Goal: Task Accomplishment & Management: Manage account settings

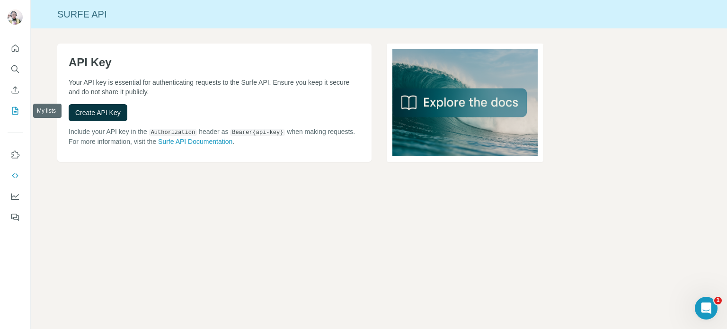
click at [13, 109] on icon "My lists" at bounding box center [14, 110] width 9 height 9
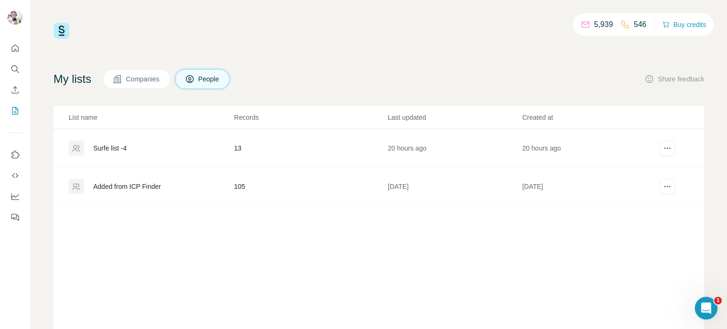
click at [202, 79] on button "People" at bounding box center [202, 79] width 55 height 20
click at [205, 80] on span "People" at bounding box center [209, 78] width 22 height 9
click at [19, 72] on icon "Search" at bounding box center [14, 68] width 9 height 9
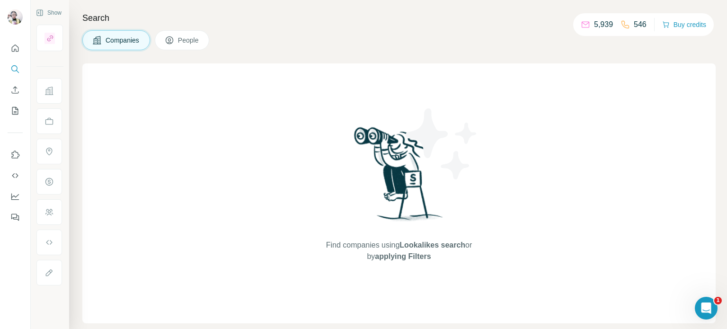
click at [193, 35] on span "People" at bounding box center [189, 39] width 22 height 9
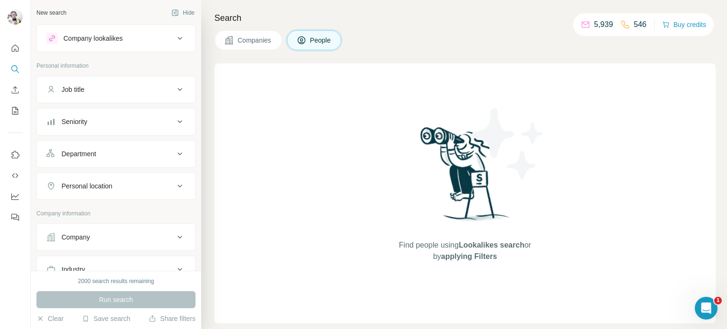
click at [101, 88] on div "Job title" at bounding box center [110, 89] width 128 height 9
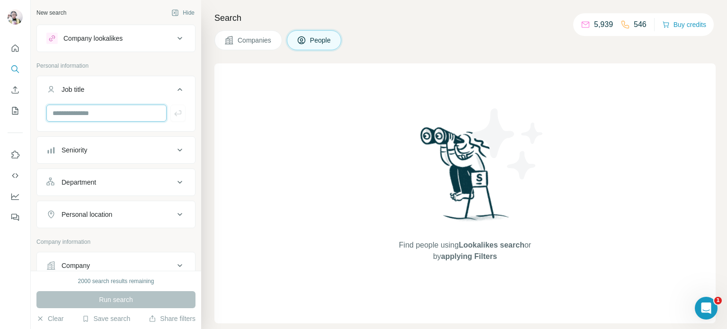
click at [112, 115] on input "text" at bounding box center [106, 113] width 120 height 17
type input "**********"
click at [174, 114] on icon "button" at bounding box center [177, 113] width 7 height 6
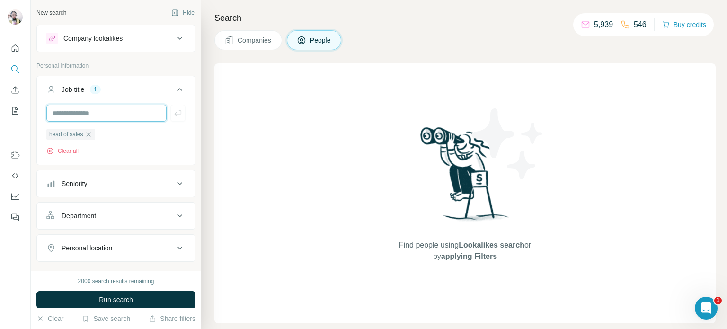
click at [94, 114] on input "text" at bounding box center [106, 113] width 120 height 17
type input "*******"
click at [176, 115] on button "button" at bounding box center [177, 113] width 15 height 17
click at [120, 115] on input "text" at bounding box center [106, 113] width 120 height 17
type input "********"
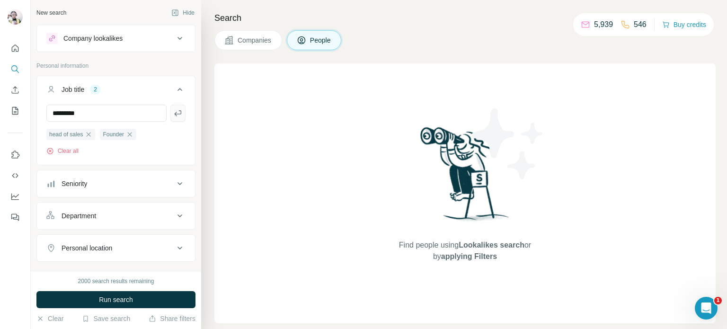
click at [177, 113] on button "button" at bounding box center [177, 113] width 15 height 17
click at [134, 113] on input "text" at bounding box center [106, 113] width 120 height 17
type input "**********"
click at [176, 111] on button "button" at bounding box center [177, 113] width 15 height 17
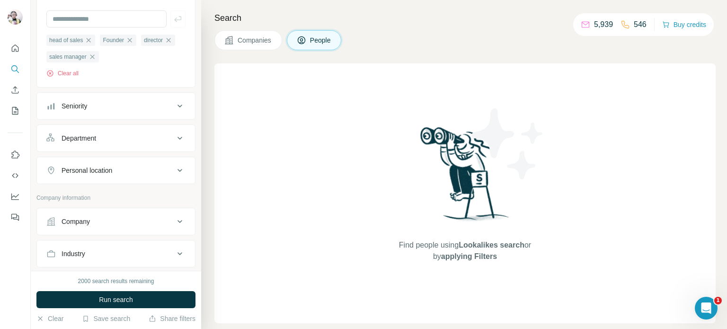
scroll to position [95, 0]
click at [124, 109] on div "Seniority" at bounding box center [110, 105] width 128 height 9
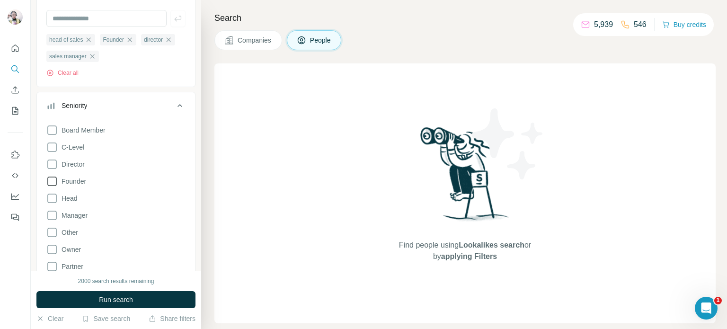
click at [54, 180] on icon at bounding box center [51, 181] width 11 height 11
click at [53, 199] on icon at bounding box center [51, 198] width 11 height 11
click at [54, 213] on icon at bounding box center [51, 215] width 11 height 11
click at [51, 164] on icon at bounding box center [51, 164] width 11 height 11
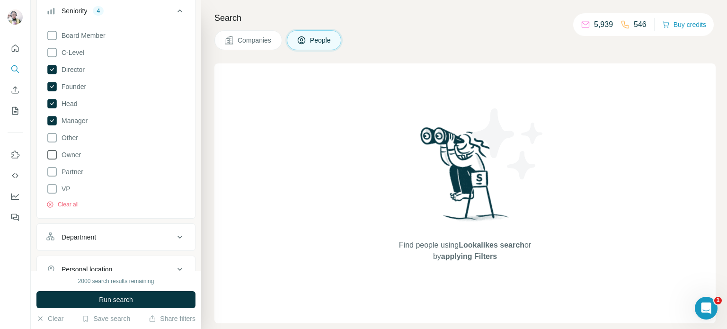
click at [55, 156] on icon at bounding box center [51, 154] width 11 height 11
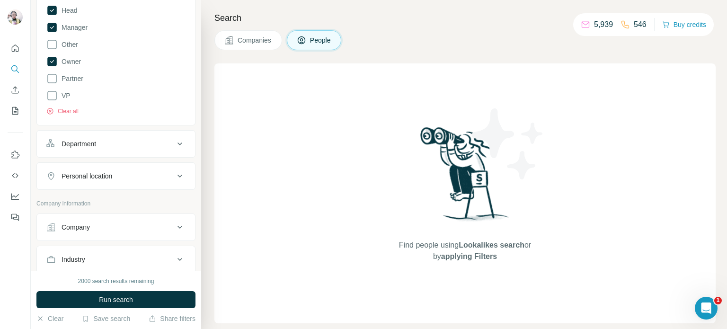
scroll to position [284, 0]
click at [114, 142] on div "Department" at bounding box center [110, 142] width 128 height 9
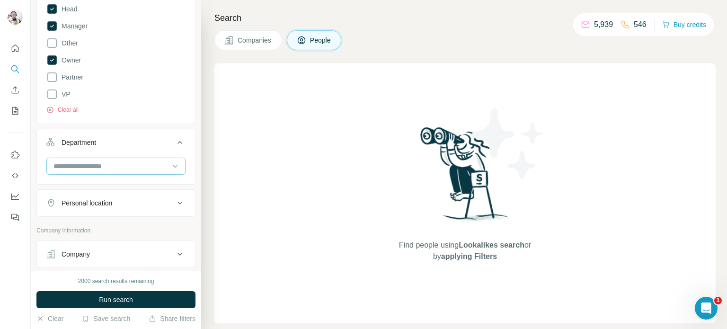
click at [123, 171] on input at bounding box center [111, 166] width 117 height 10
click at [112, 199] on div "Personal location" at bounding box center [87, 202] width 51 height 9
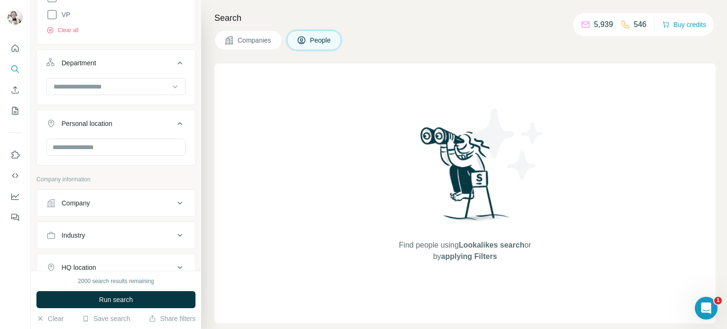
scroll to position [379, 0]
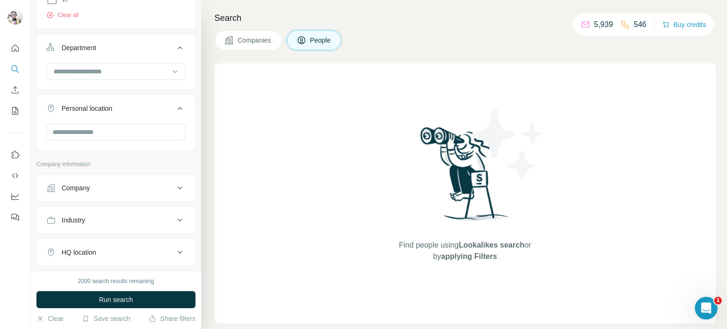
click at [129, 196] on button "Company" at bounding box center [116, 188] width 158 height 23
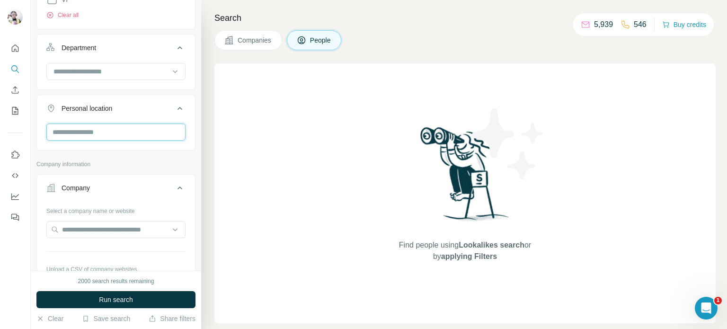
click at [114, 135] on input "text" at bounding box center [115, 132] width 139 height 17
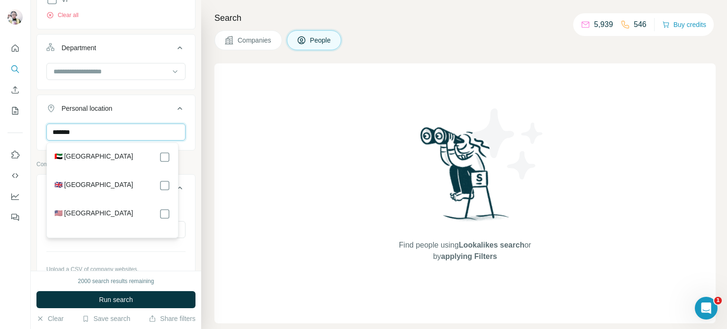
type input "******"
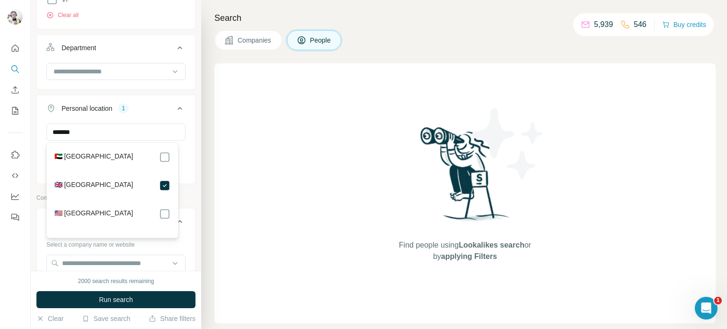
click at [174, 107] on icon at bounding box center [179, 108] width 11 height 11
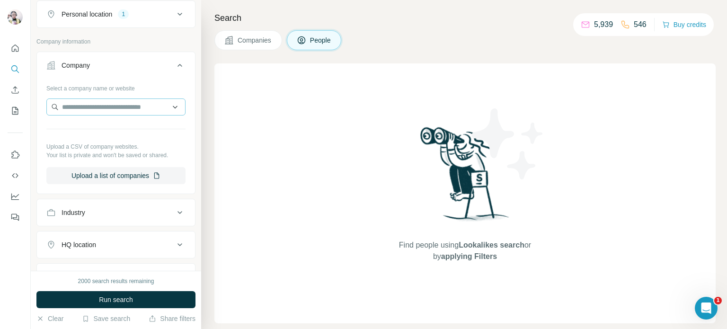
scroll to position [473, 0]
click at [131, 210] on div "Industry" at bounding box center [110, 211] width 128 height 9
click at [122, 236] on input at bounding box center [111, 235] width 117 height 10
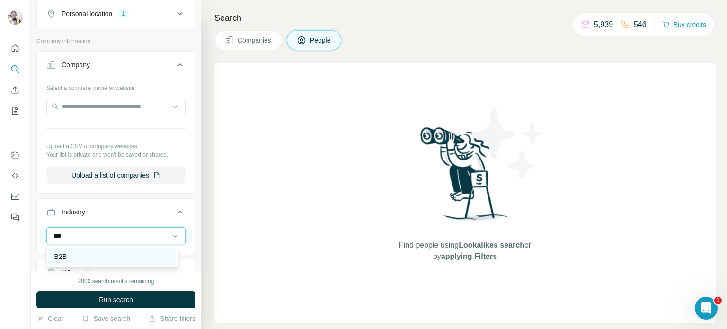
type input "***"
click at [98, 257] on div "B2B" at bounding box center [112, 256] width 116 height 9
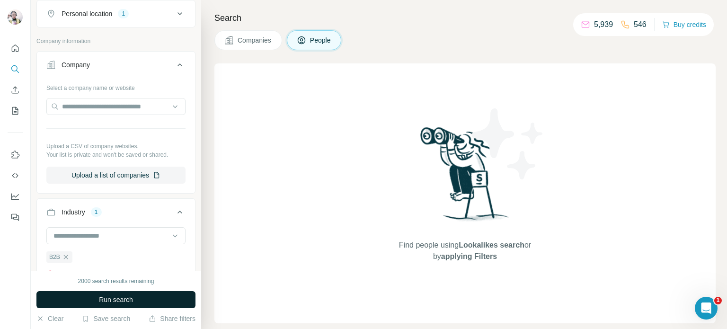
click at [135, 299] on button "Run search" at bounding box center [115, 299] width 159 height 17
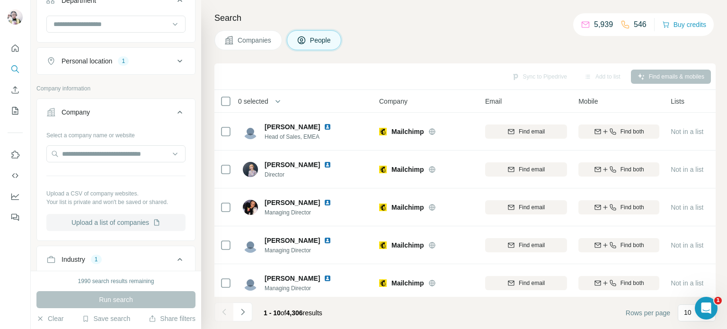
scroll to position [379, 0]
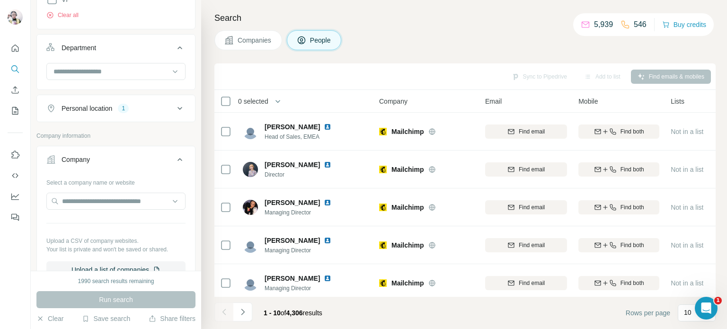
click at [97, 102] on button "Personal location 1" at bounding box center [116, 108] width 158 height 23
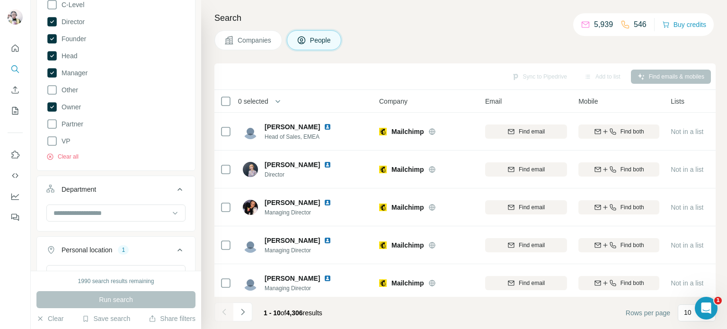
scroll to position [284, 0]
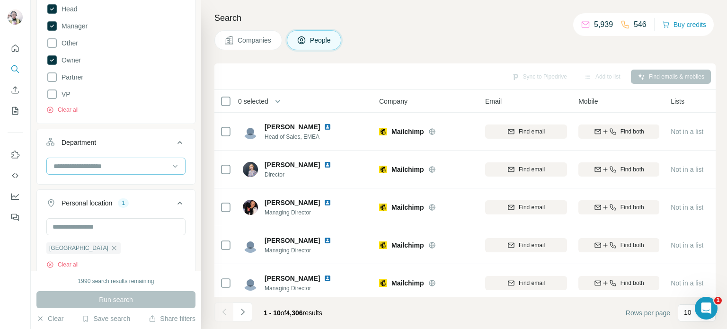
click at [130, 164] on input at bounding box center [111, 166] width 117 height 10
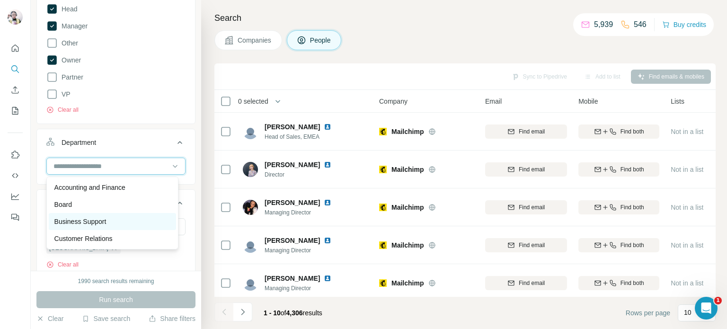
type input "*"
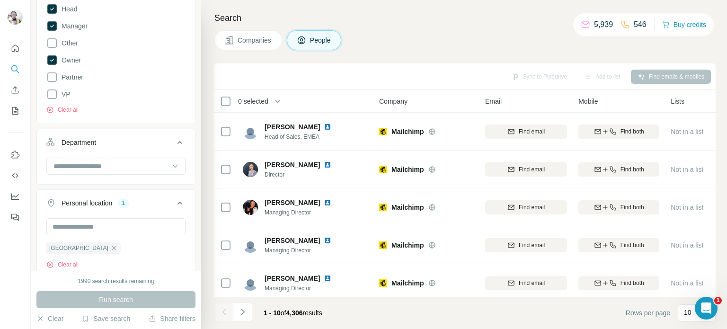
click at [192, 166] on div "New search Hide Company lookalikes Personal information Job title 4 head of sal…" at bounding box center [116, 135] width 170 height 271
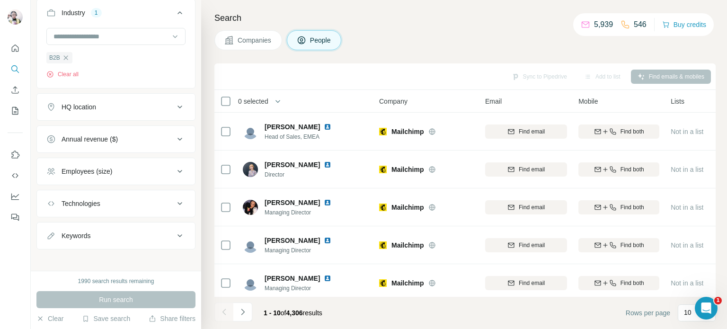
scroll to position [738, 0]
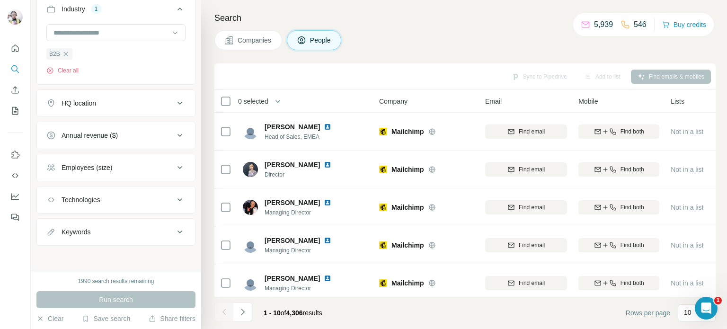
click at [116, 142] on button "Annual revenue ($)" at bounding box center [116, 135] width 158 height 23
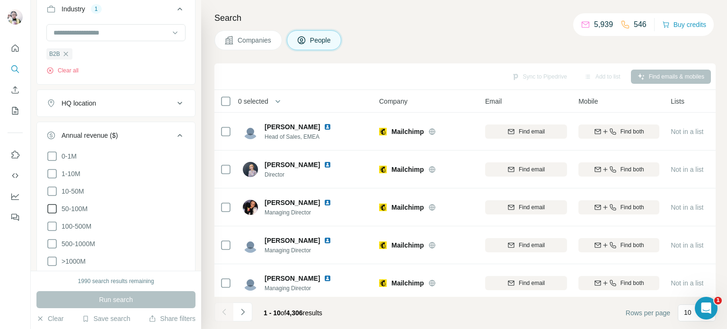
click at [55, 204] on icon at bounding box center [51, 208] width 11 height 11
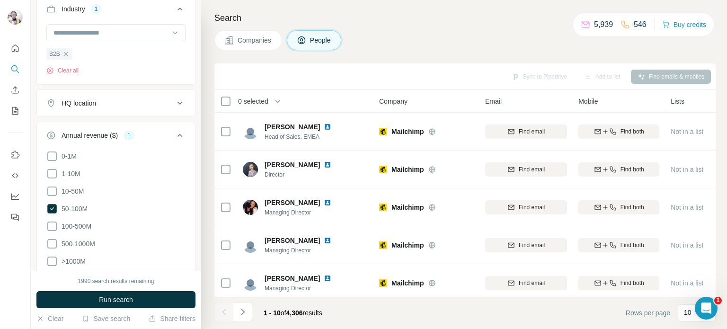
click at [188, 135] on div "New search Hide Company lookalikes Personal information Job title 4 head of sal…" at bounding box center [116, 135] width 170 height 271
click at [191, 134] on div "New search Hide Company lookalikes Personal information Job title 4 head of sal…" at bounding box center [116, 135] width 170 height 271
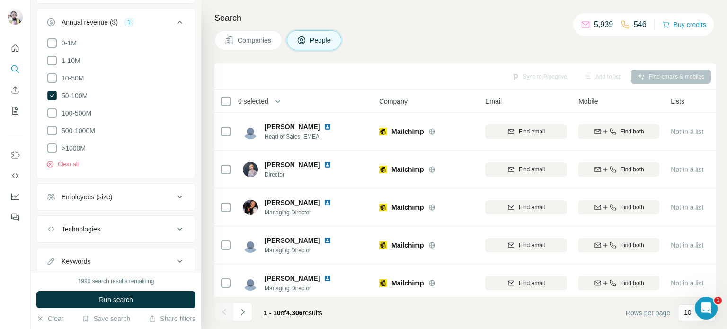
scroll to position [880, 0]
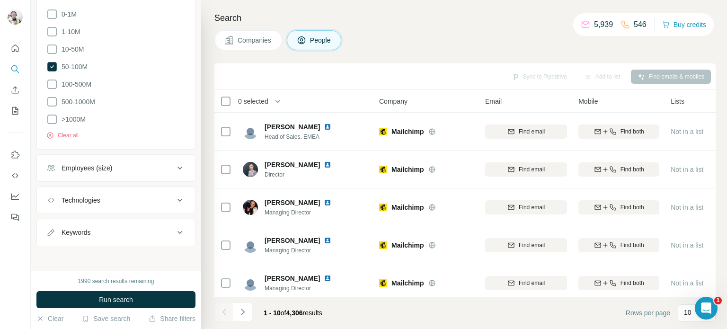
click at [109, 177] on button "Employees (size)" at bounding box center [116, 168] width 158 height 23
click at [54, 222] on icon at bounding box center [51, 223] width 11 height 11
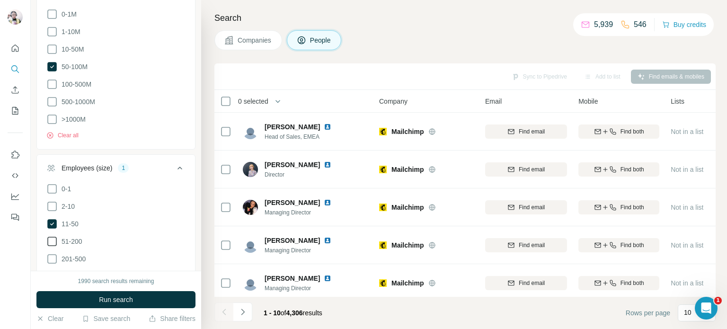
click at [50, 242] on icon at bounding box center [51, 241] width 11 height 11
click at [174, 166] on icon at bounding box center [179, 167] width 11 height 11
drag, startPoint x: 143, startPoint y: 204, endPoint x: 145, endPoint y: 193, distance: 12.0
click at [143, 204] on button "Technologies" at bounding box center [116, 200] width 158 height 23
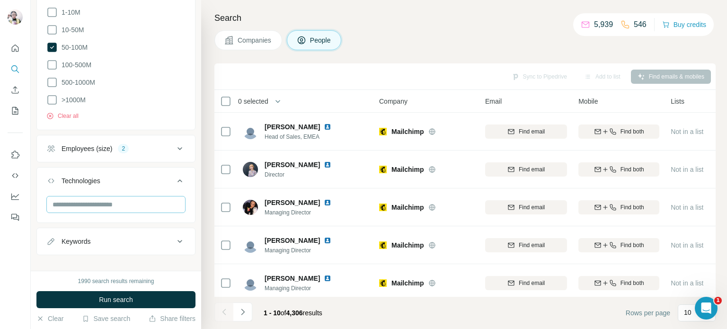
scroll to position [909, 0]
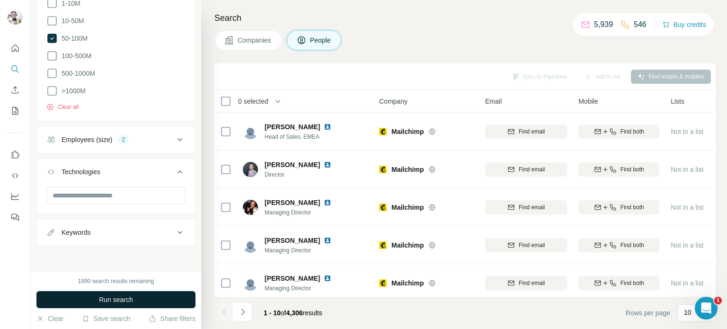
click at [117, 293] on button "Run search" at bounding box center [115, 299] width 159 height 17
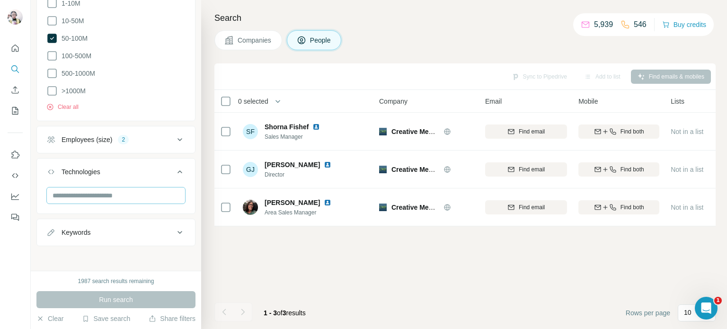
drag, startPoint x: 113, startPoint y: 178, endPoint x: 113, endPoint y: 195, distance: 16.1
click at [114, 193] on div "Technologies" at bounding box center [115, 186] width 159 height 56
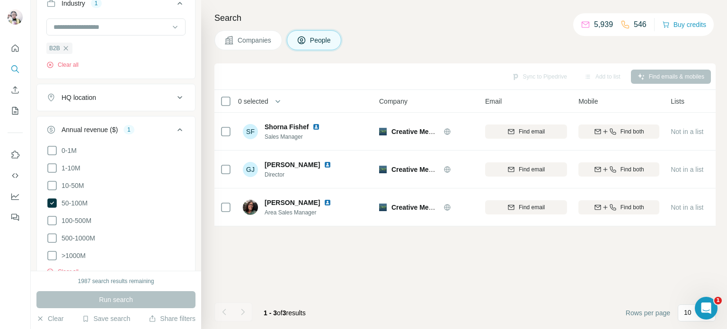
scroll to position [767, 0]
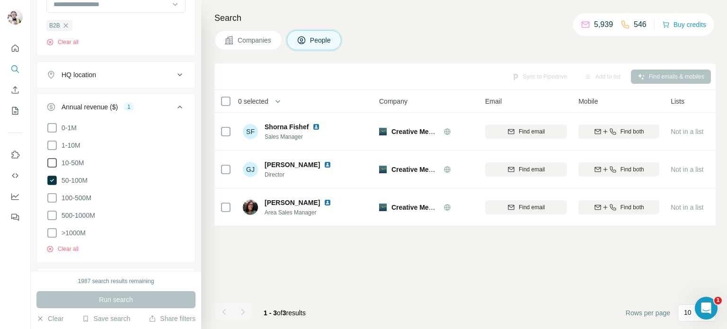
click at [55, 164] on icon at bounding box center [51, 162] width 11 height 11
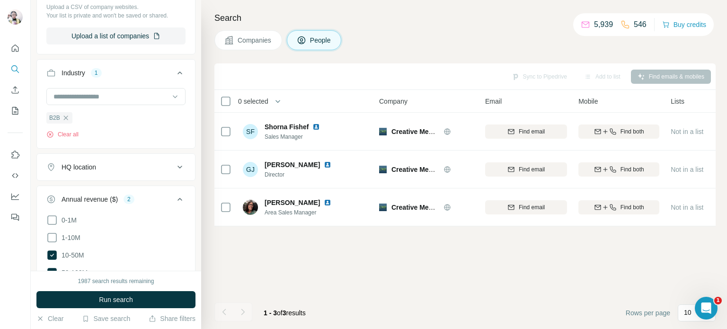
scroll to position [625, 0]
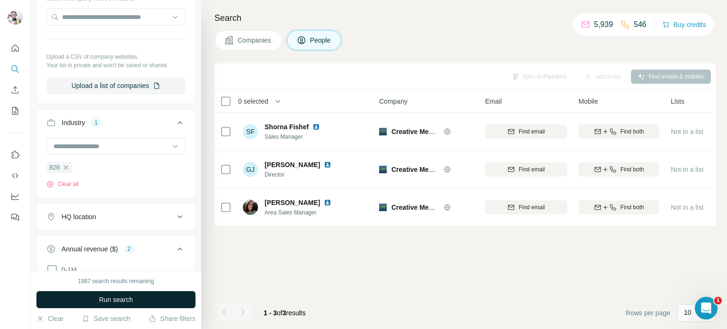
click at [159, 297] on button "Run search" at bounding box center [115, 299] width 159 height 17
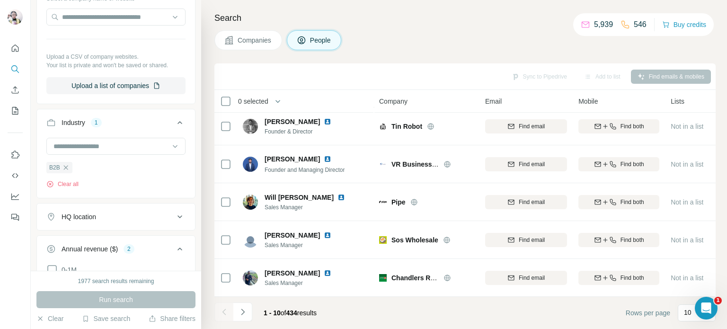
scroll to position [199, 0]
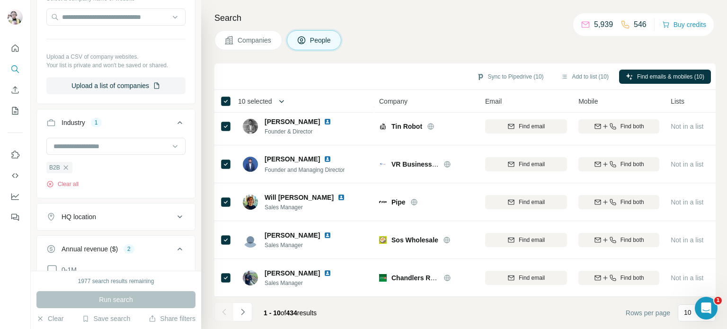
click at [284, 102] on icon "button" at bounding box center [281, 101] width 9 height 9
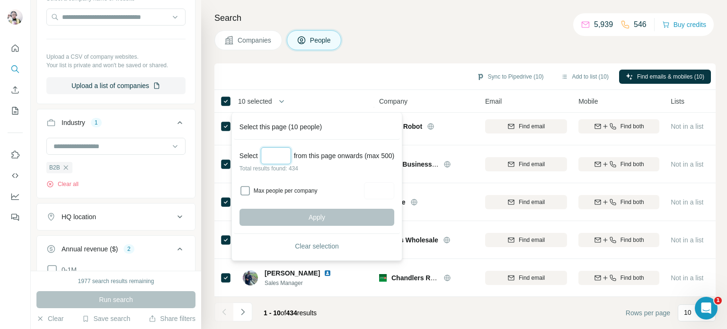
click at [278, 157] on input "Select a number (up to 500)" at bounding box center [276, 155] width 30 height 17
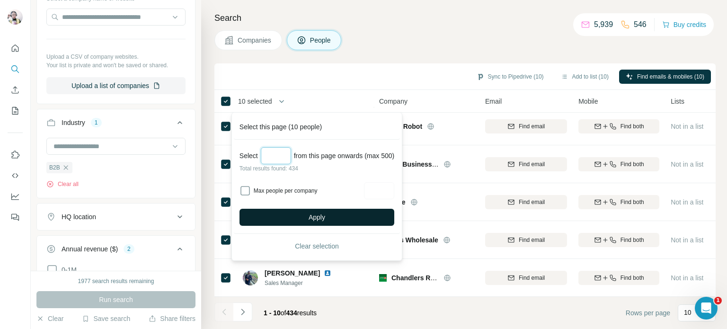
type input "***"
click at [305, 220] on button "Apply" at bounding box center [316, 217] width 155 height 17
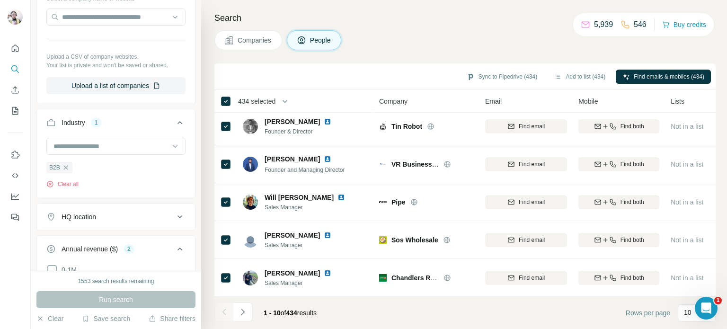
click at [248, 100] on span "434 selected" at bounding box center [256, 101] width 37 height 9
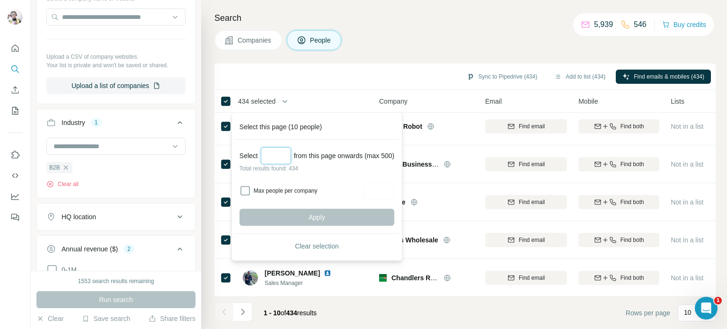
click at [274, 157] on input "Select a number (up to 500)" at bounding box center [276, 155] width 30 height 17
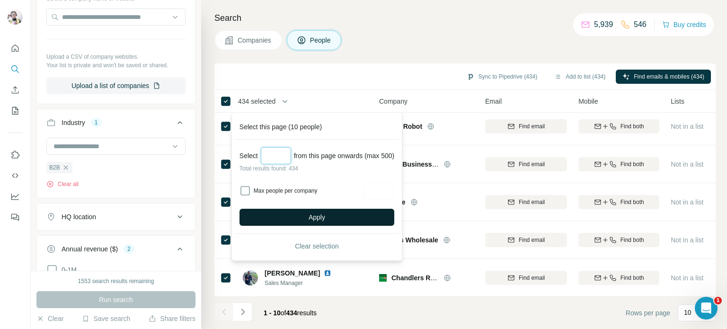
type input "***"
click at [387, 213] on button "Apply" at bounding box center [316, 217] width 155 height 17
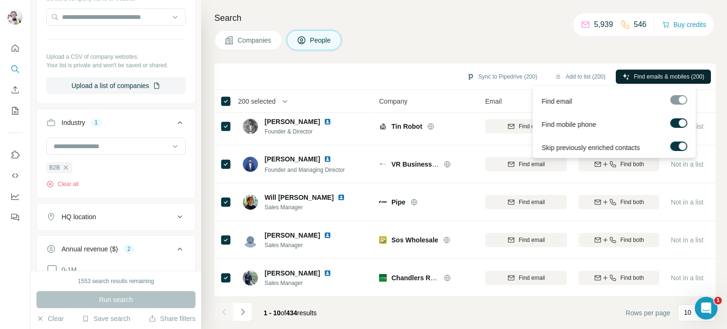
click at [667, 76] on span "Find emails & mobiles (200)" at bounding box center [669, 76] width 71 height 9
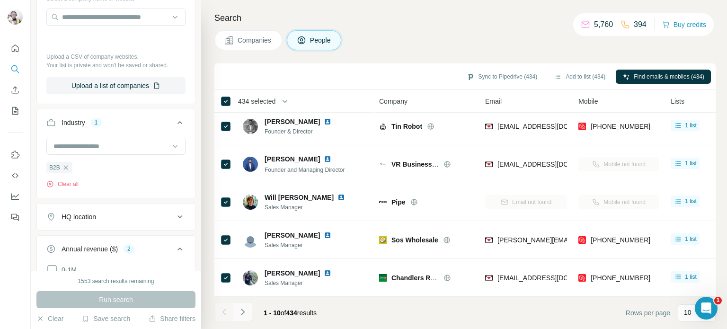
click at [249, 314] on button "Navigate to next page" at bounding box center [242, 311] width 19 height 19
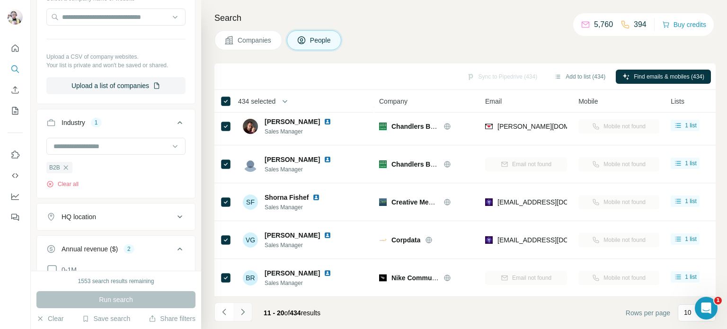
click at [249, 314] on button "Navigate to next page" at bounding box center [242, 311] width 19 height 19
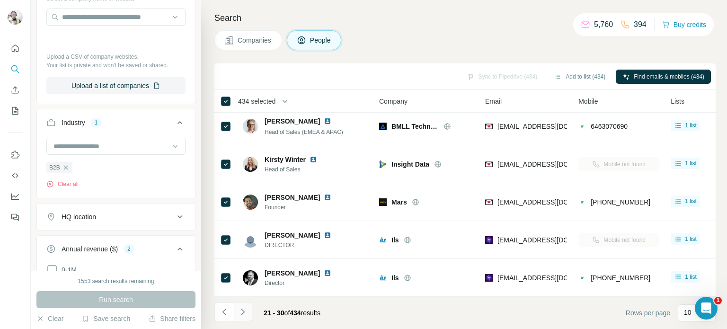
click at [249, 314] on button "Navigate to next page" at bounding box center [242, 311] width 19 height 19
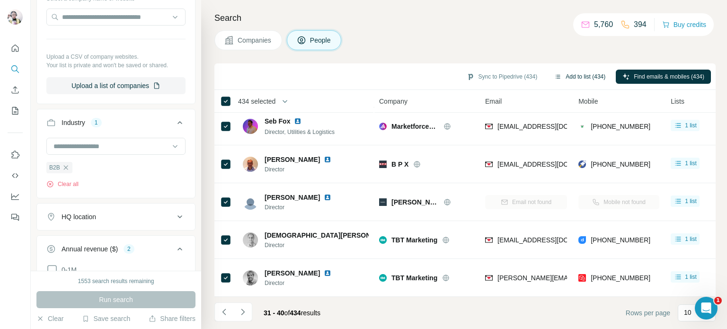
click at [572, 78] on button "Add to list (434)" at bounding box center [580, 77] width 64 height 14
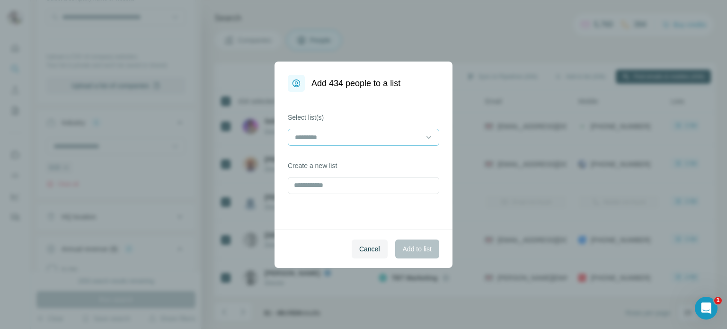
click at [326, 136] on input at bounding box center [358, 137] width 128 height 10
click at [309, 189] on input "text" at bounding box center [363, 185] width 151 height 17
type input "**********"
click at [409, 246] on span "Add to list" at bounding box center [417, 248] width 29 height 9
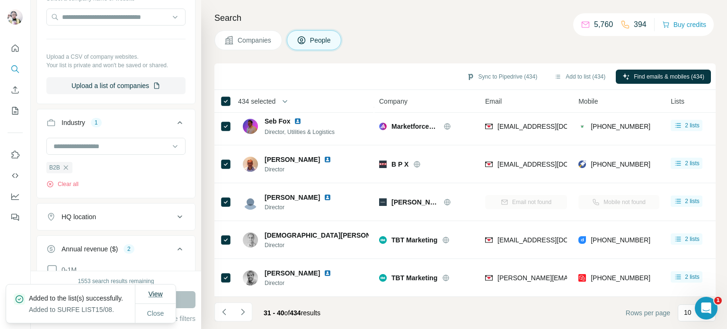
click at [162, 290] on span "View" at bounding box center [155, 294] width 14 height 8
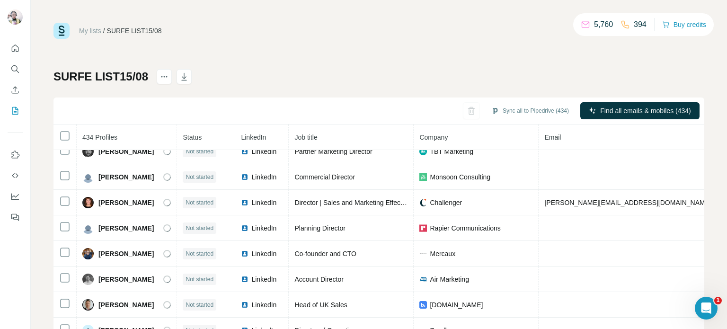
scroll to position [284, 0]
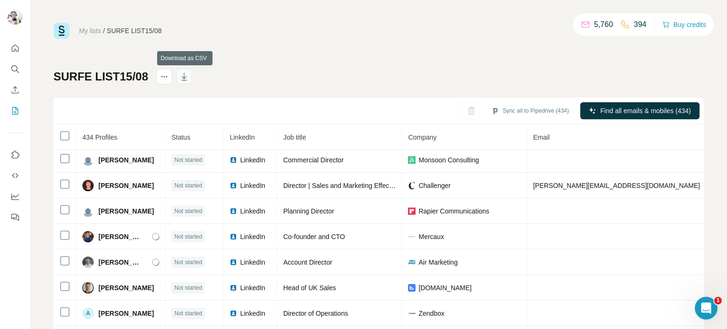
click at [181, 77] on icon "button" at bounding box center [183, 76] width 9 height 9
